Goal: Task Accomplishment & Management: Complete application form

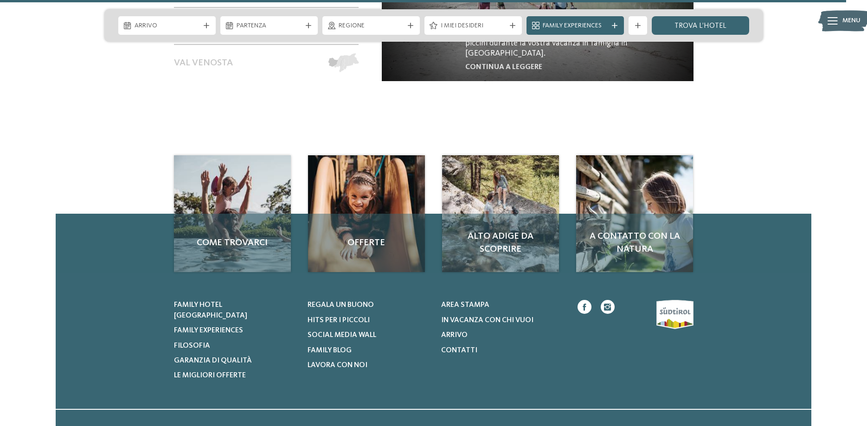
scroll to position [4253, 0]
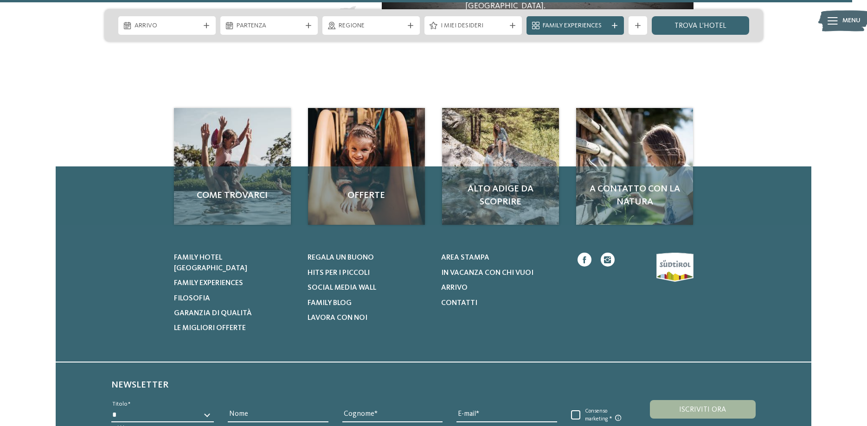
click at [834, 19] on icon at bounding box center [832, 20] width 10 height 7
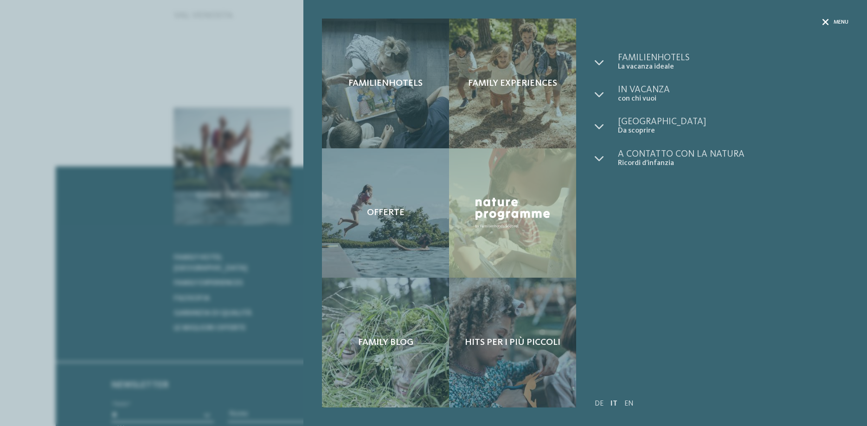
click at [835, 20] on span "Menu" at bounding box center [840, 23] width 15 height 8
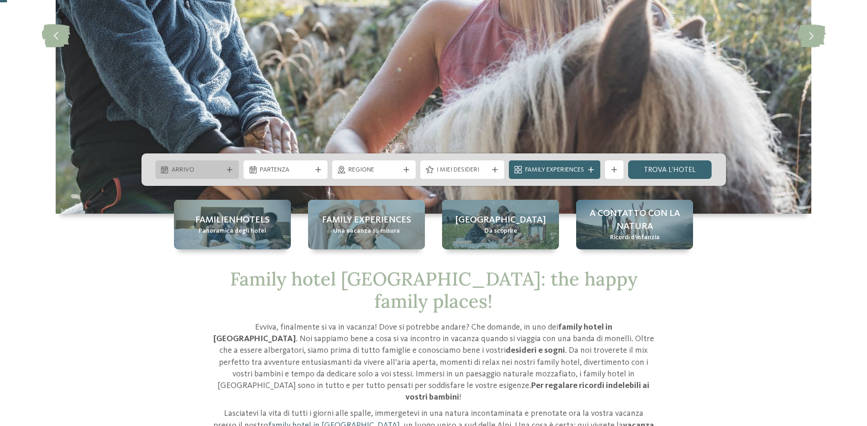
scroll to position [0, 0]
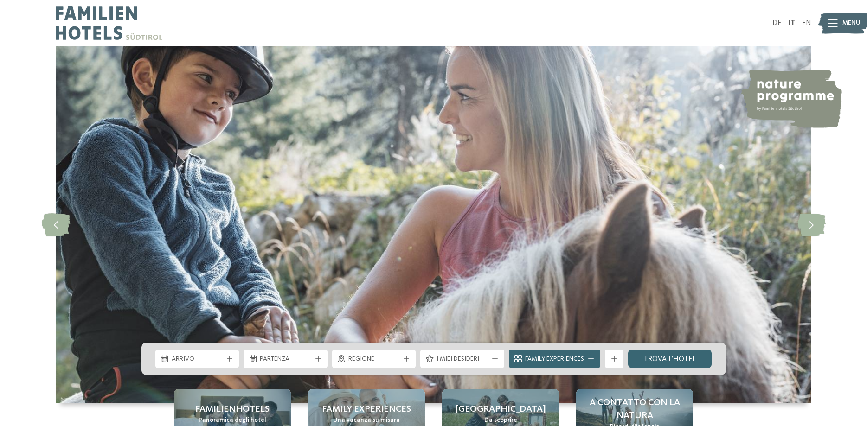
click at [833, 22] on icon at bounding box center [832, 22] width 10 height 7
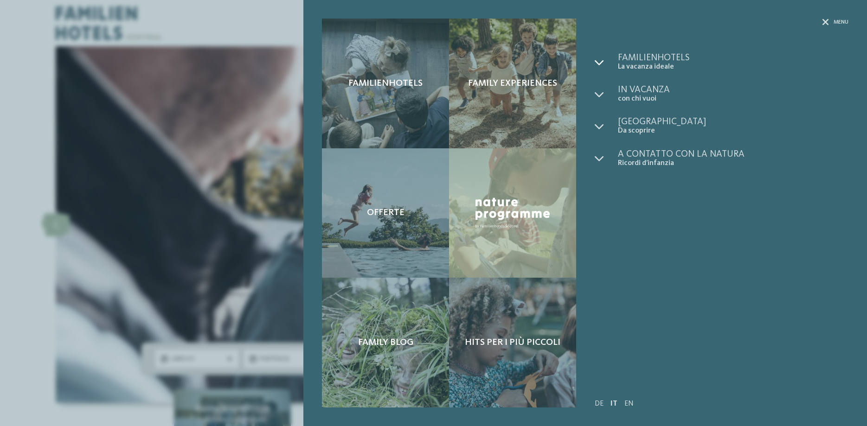
click at [599, 59] on icon at bounding box center [599, 62] width 9 height 9
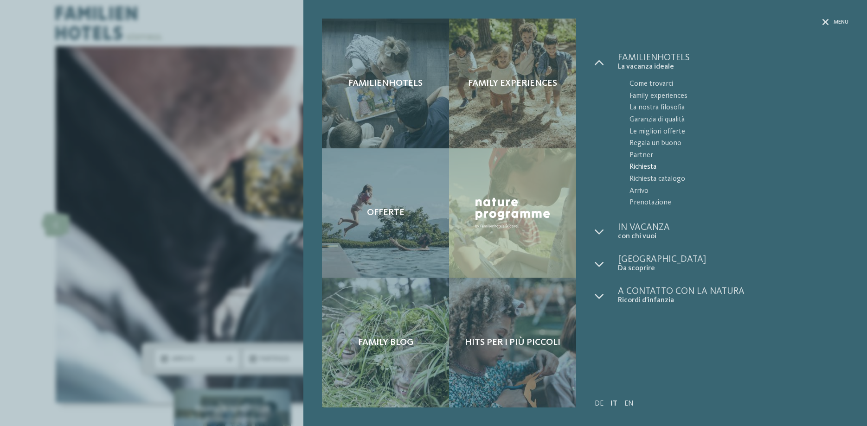
click at [654, 166] on span "Richiesta" at bounding box center [738, 167] width 219 height 12
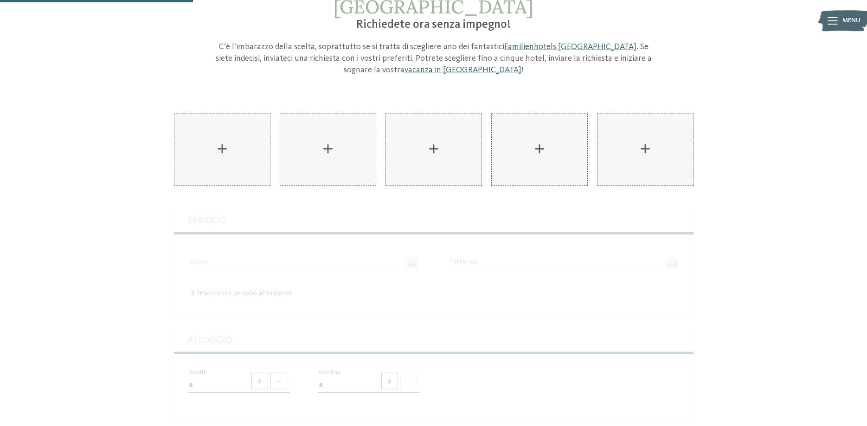
scroll to position [237, 0]
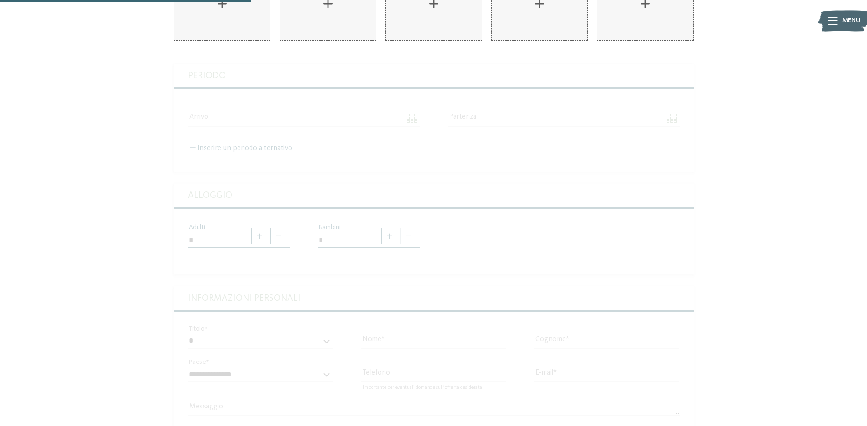
click at [96, 203] on div "La vostra vacanza in famiglia in [GEOGRAPHIC_DATA] Richiedete ora senza impegno…" at bounding box center [433, 175] width 867 height 695
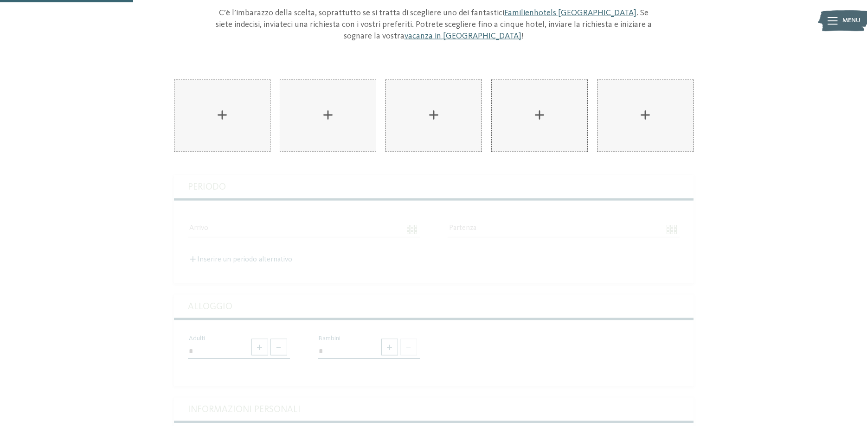
scroll to position [95, 0]
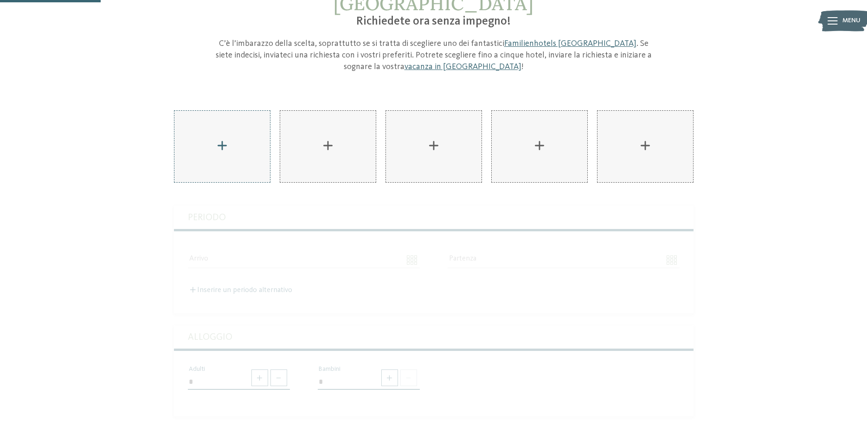
click at [224, 119] on div "AKI Family Resort PLOSE aggiungere" at bounding box center [222, 146] width 96 height 71
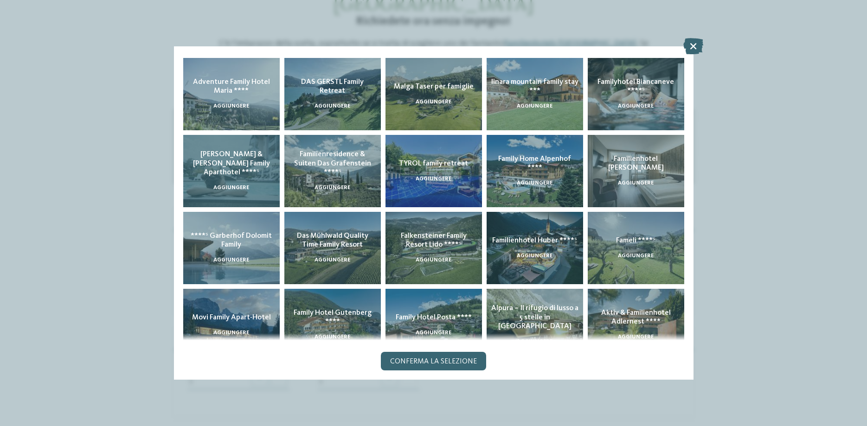
click at [252, 180] on div "[PERSON_NAME] & [PERSON_NAME] Family Aparthotel ****ˢ aggiungere" at bounding box center [231, 171] width 96 height 72
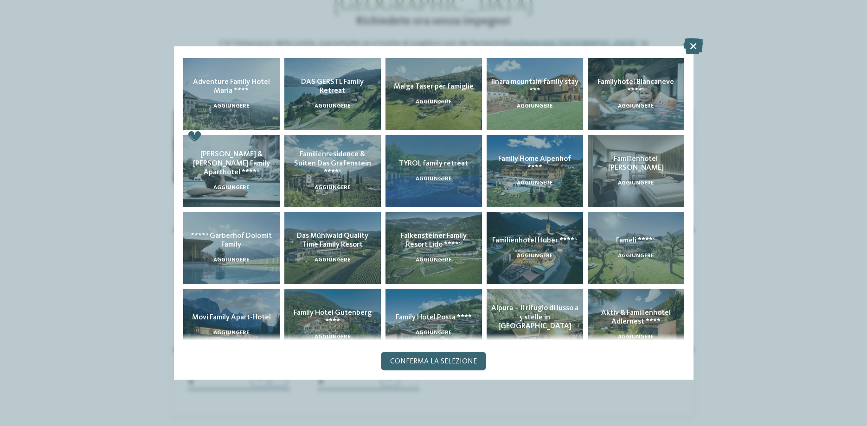
click at [449, 179] on span "aggiungere" at bounding box center [434, 179] width 36 height 6
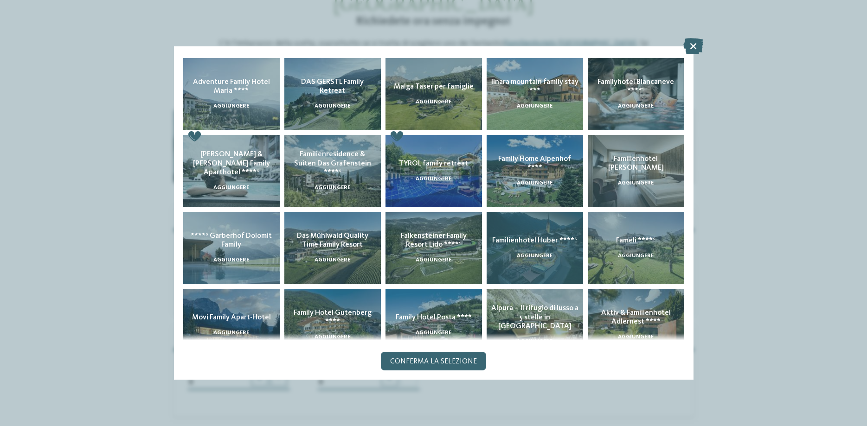
drag, startPoint x: 535, startPoint y: 174, endPoint x: 567, endPoint y: 213, distance: 50.1
click at [536, 175] on div "Family Home Alpenhof **** aggiungere" at bounding box center [535, 171] width 96 height 72
click at [566, 250] on div "Familienhotel [PERSON_NAME] ****ˢ aggiungere" at bounding box center [535, 248] width 96 height 72
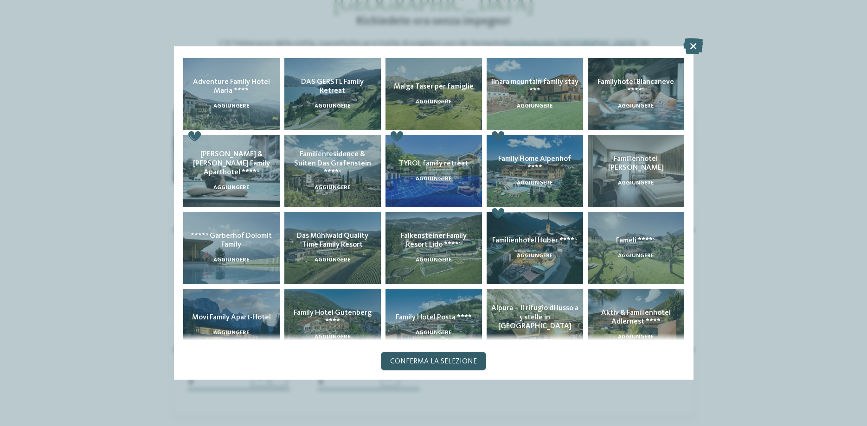
click at [437, 361] on span "Conferma la selezione" at bounding box center [433, 361] width 87 height 7
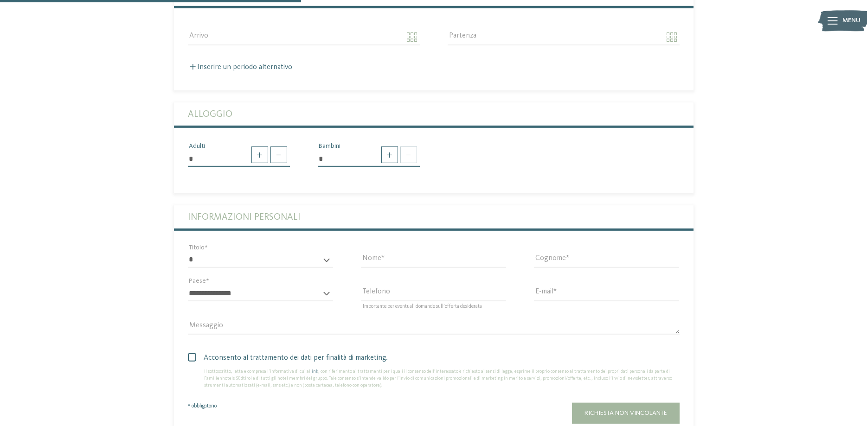
scroll to position [331, 0]
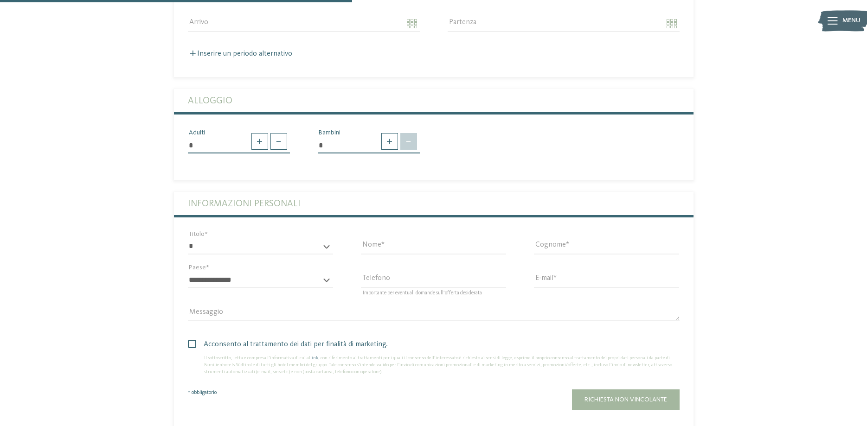
click at [408, 133] on span at bounding box center [408, 141] width 17 height 17
drag, startPoint x: 343, startPoint y: 127, endPoint x: 316, endPoint y: 125, distance: 27.0
click at [318, 137] on input "*" at bounding box center [369, 145] width 102 height 16
click at [388, 133] on span at bounding box center [389, 141] width 17 height 17
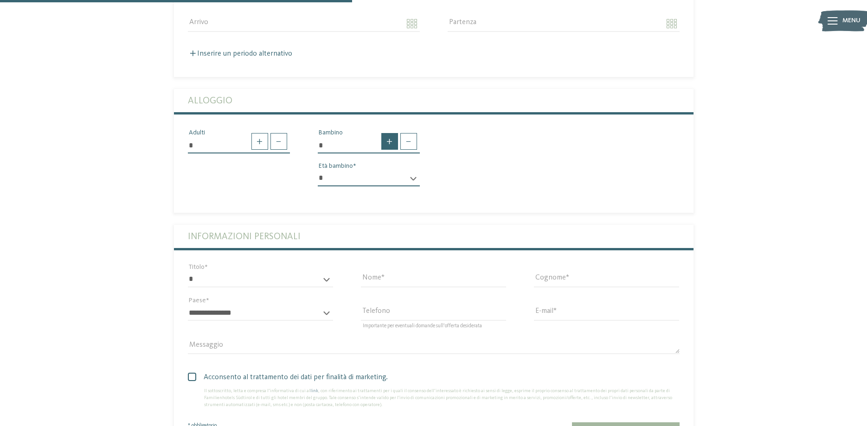
click at [388, 133] on span at bounding box center [389, 141] width 17 height 17
type input "*"
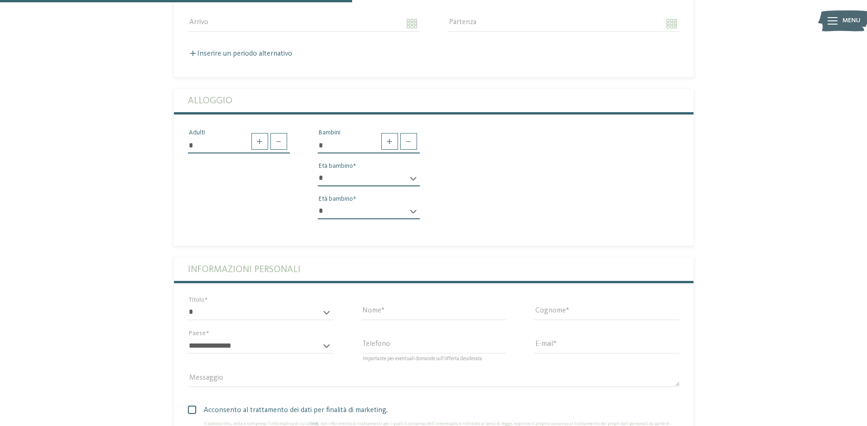
click at [318, 171] on select "* * * * * * * * * * * ** ** ** ** ** ** ** **" at bounding box center [369, 179] width 102 height 16
click at [391, 171] on select "* * * * * * * * * * * ** ** ** ** ** ** ** **" at bounding box center [369, 179] width 102 height 16
